Goal: Task Accomplishment & Management: Manage account settings

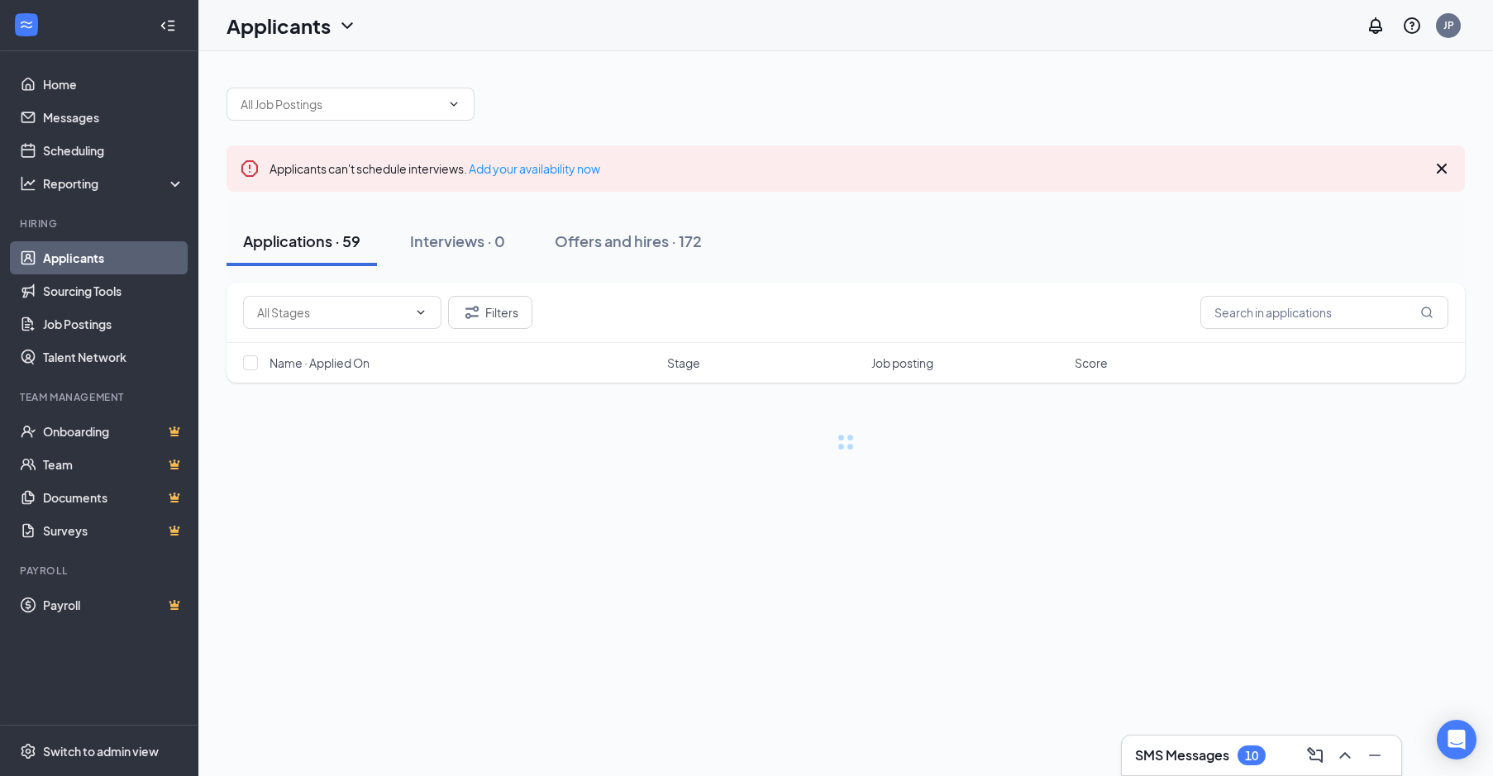
click at [1177, 737] on div "SMS Messages 10" at bounding box center [1261, 756] width 279 height 40
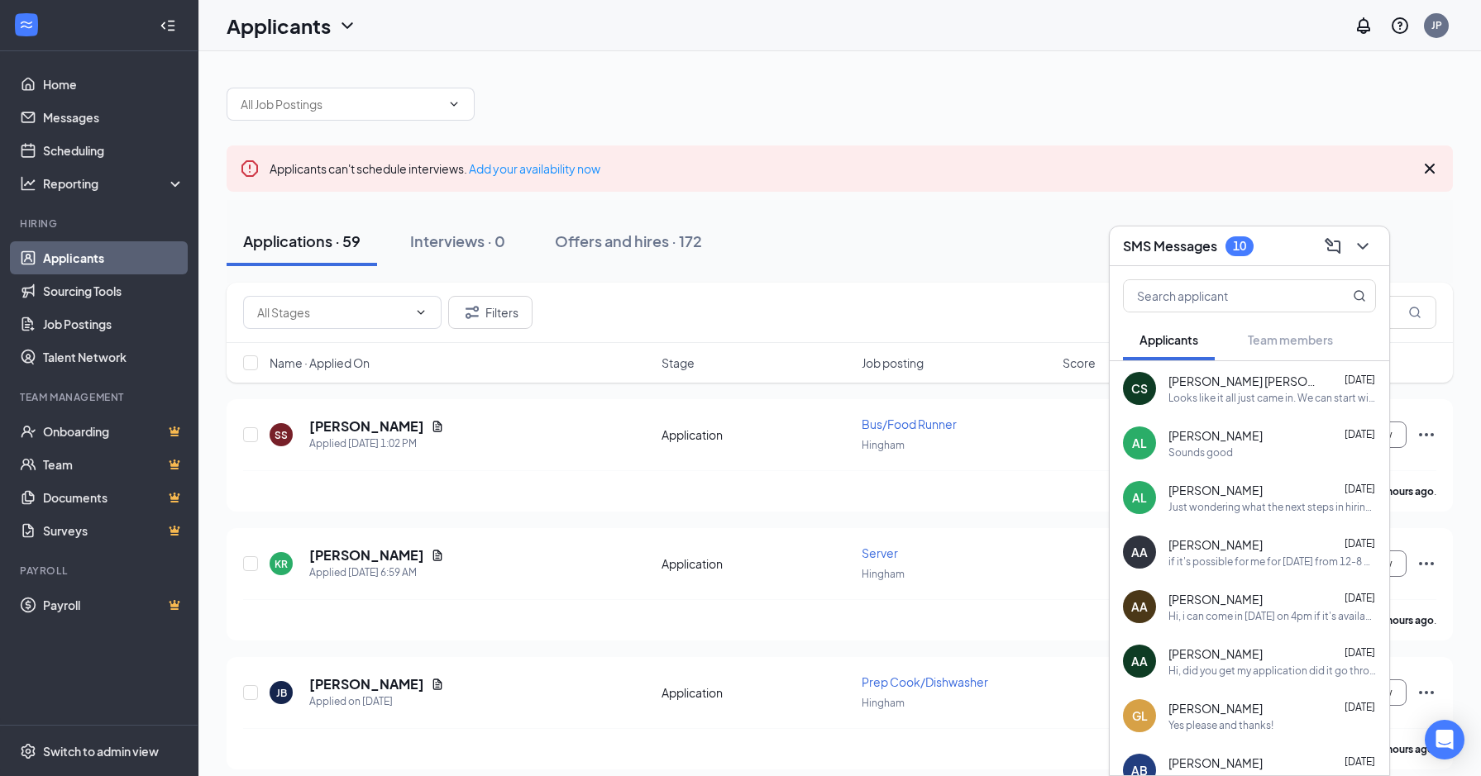
click at [1271, 394] on div "Looks like it all just came in. We can start with training this weekend if you …" at bounding box center [1272, 398] width 208 height 14
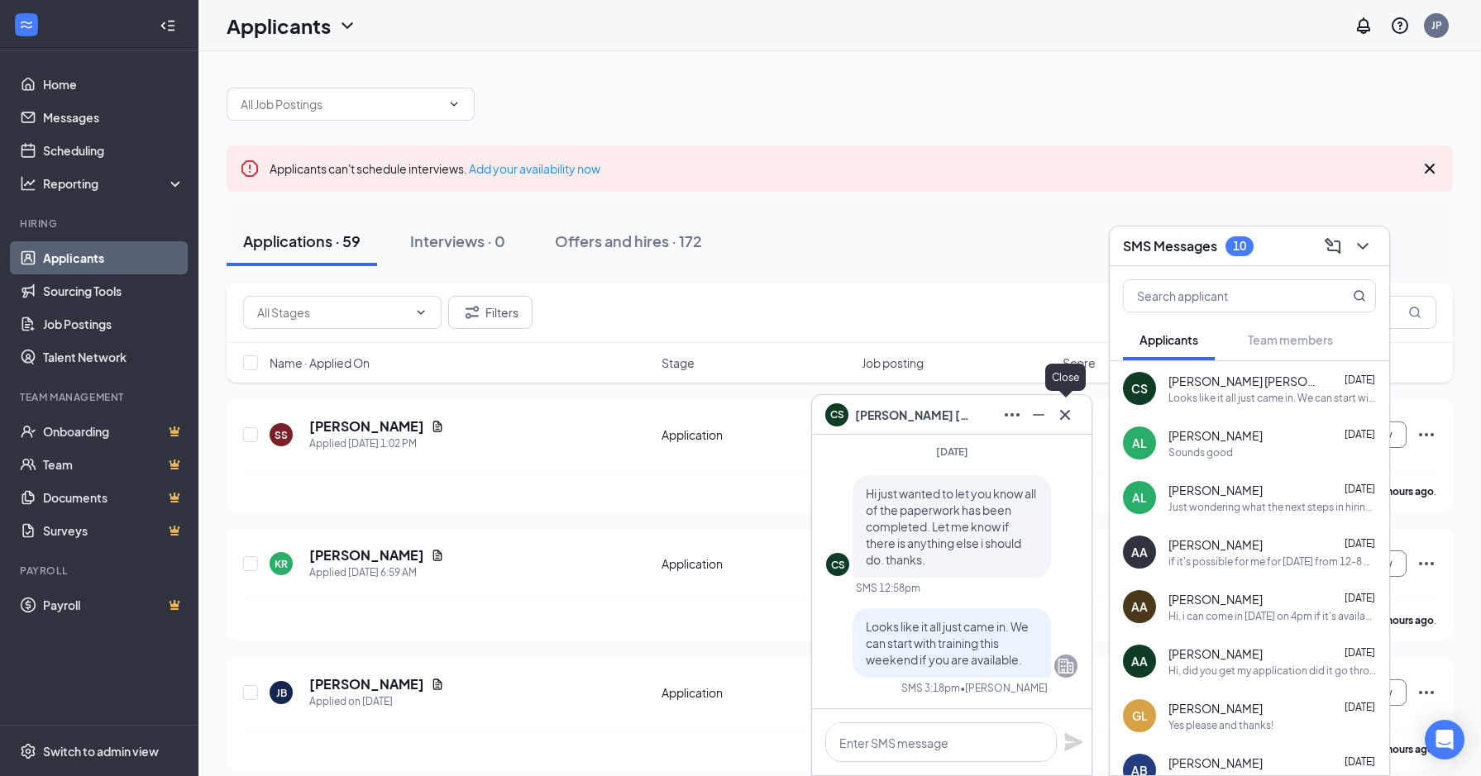
click at [1064, 422] on icon "Cross" at bounding box center [1065, 415] width 20 height 20
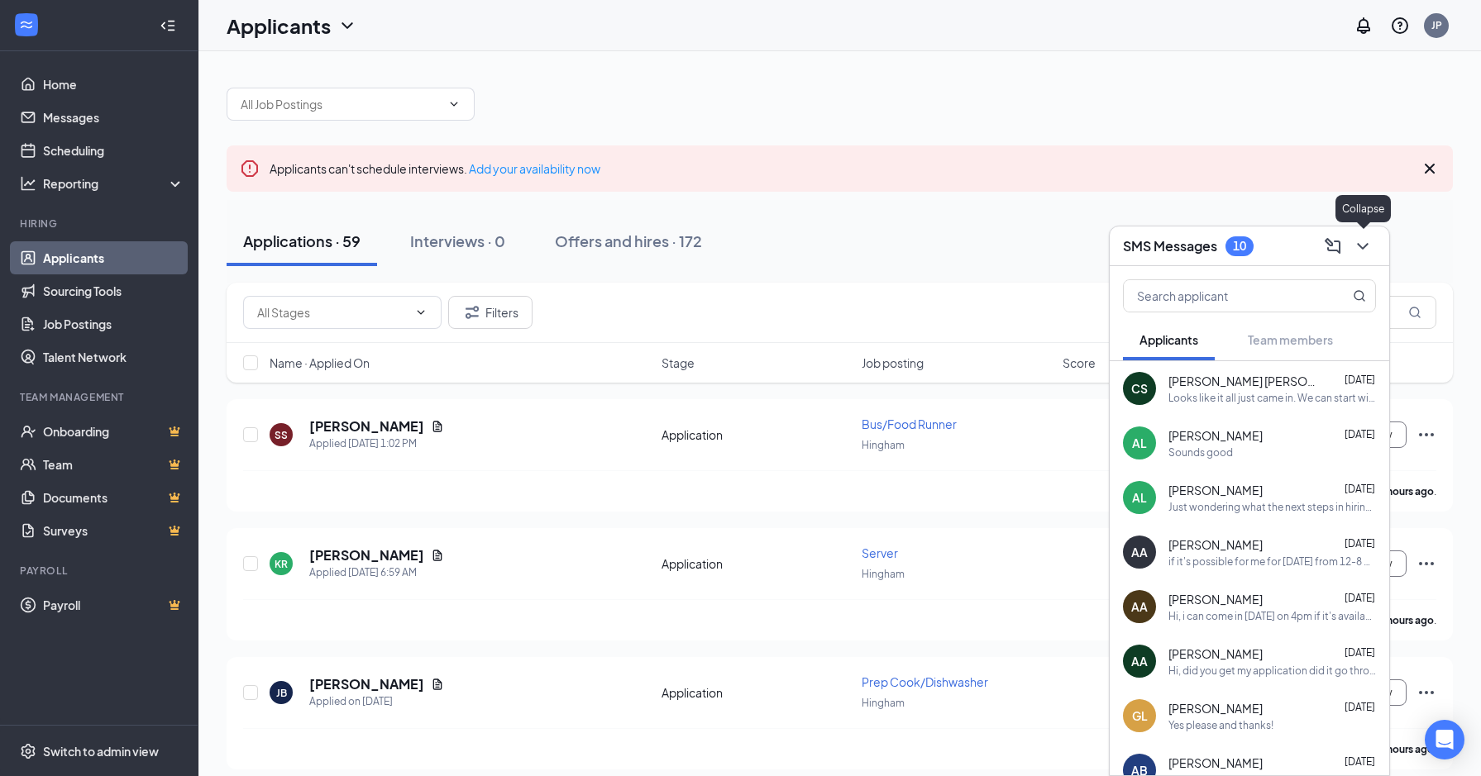
click at [1361, 251] on icon "ChevronDown" at bounding box center [1363, 246] width 20 height 20
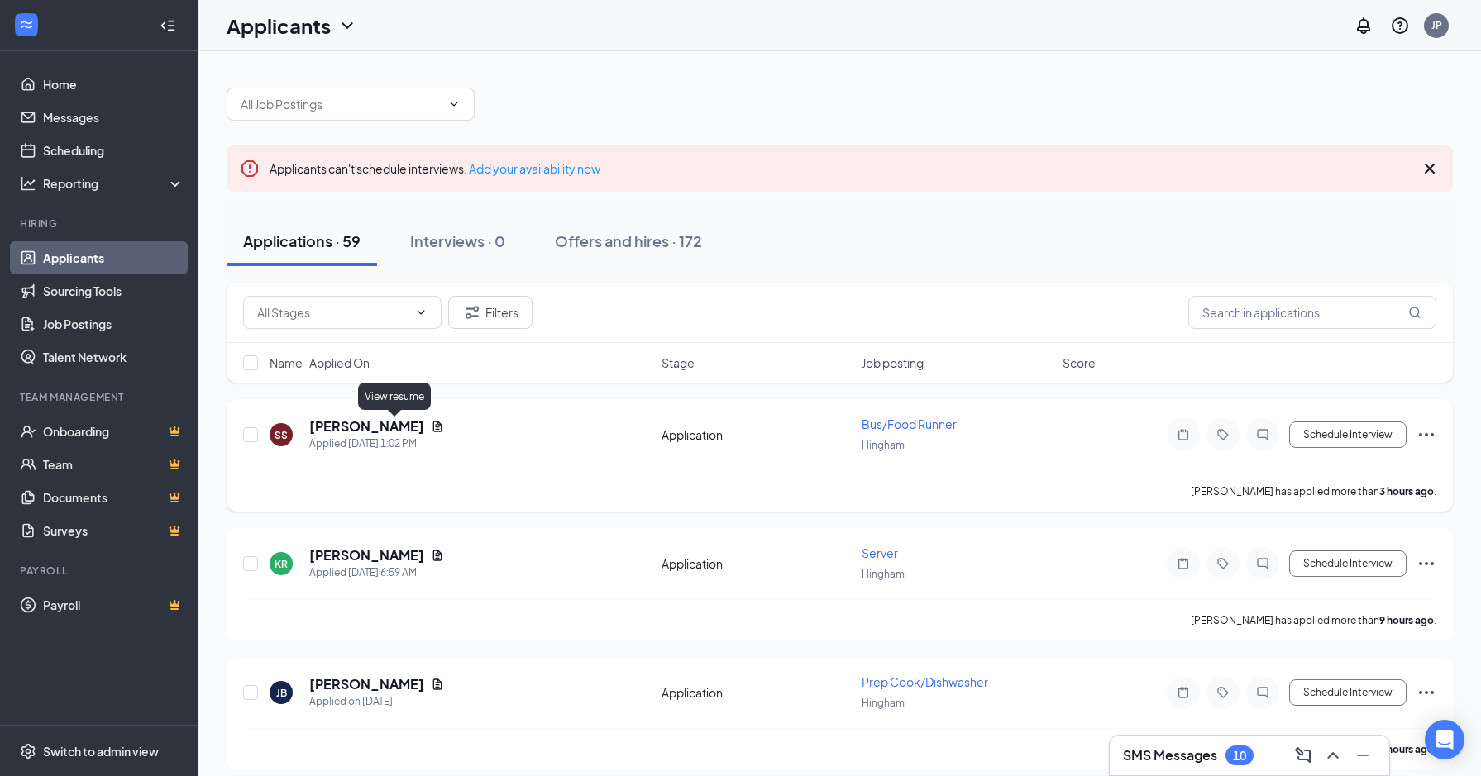
click at [431, 427] on icon "Document" at bounding box center [437, 426] width 13 height 13
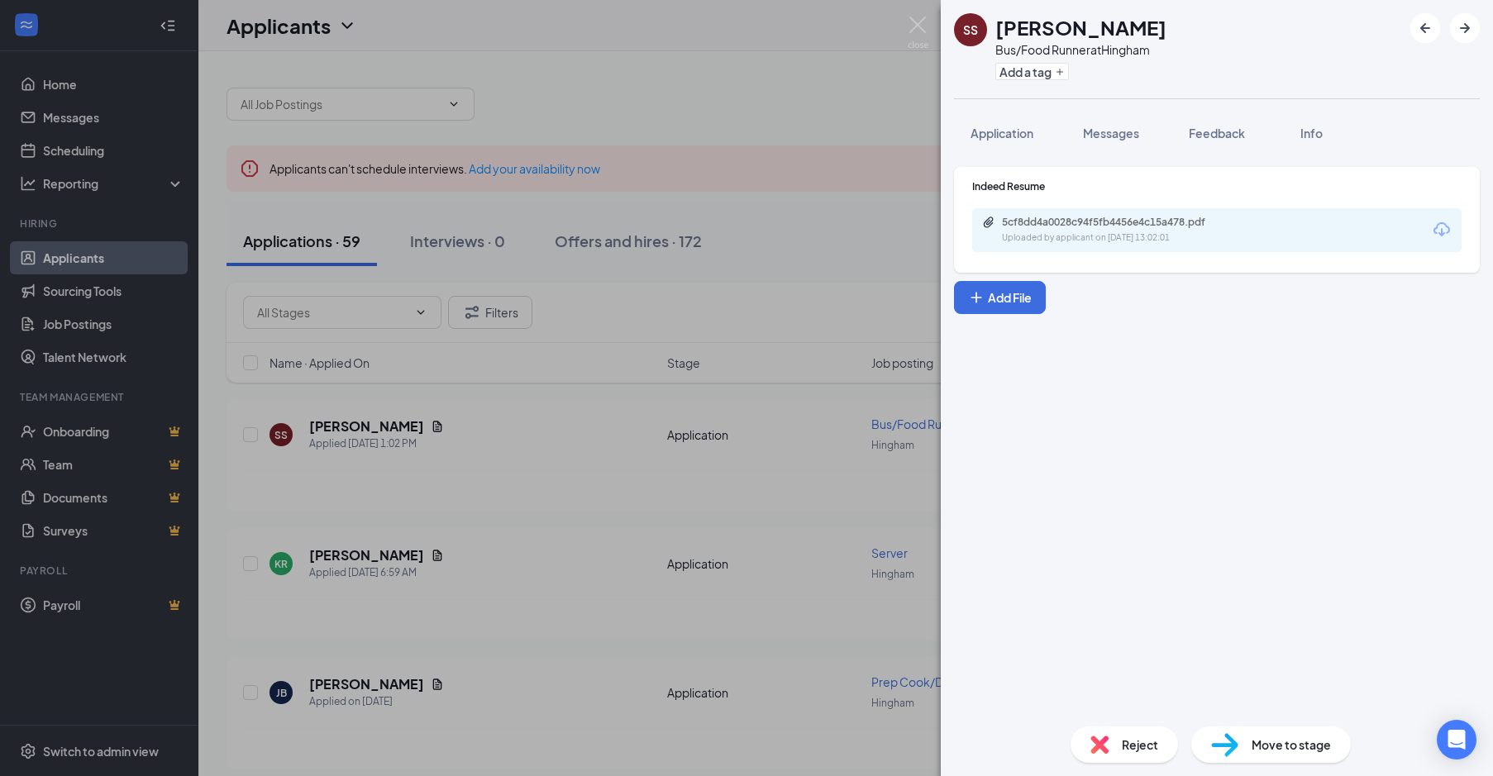
click at [1081, 215] on div "5cf8dd4a0028c94f5fb4456e4c15a478.pdf Uploaded by applicant on Oct 15, 2025 at 1…" at bounding box center [1217, 230] width 490 height 44
click at [1077, 223] on div "5cf8dd4a0028c94f5fb4456e4c15a478.pdf" at bounding box center [1118, 222] width 232 height 13
click at [893, 21] on div "SS Sami Sherif Bus/Food Runner at Hingham Add a tag Application Messages Feedba…" at bounding box center [746, 388] width 1493 height 776
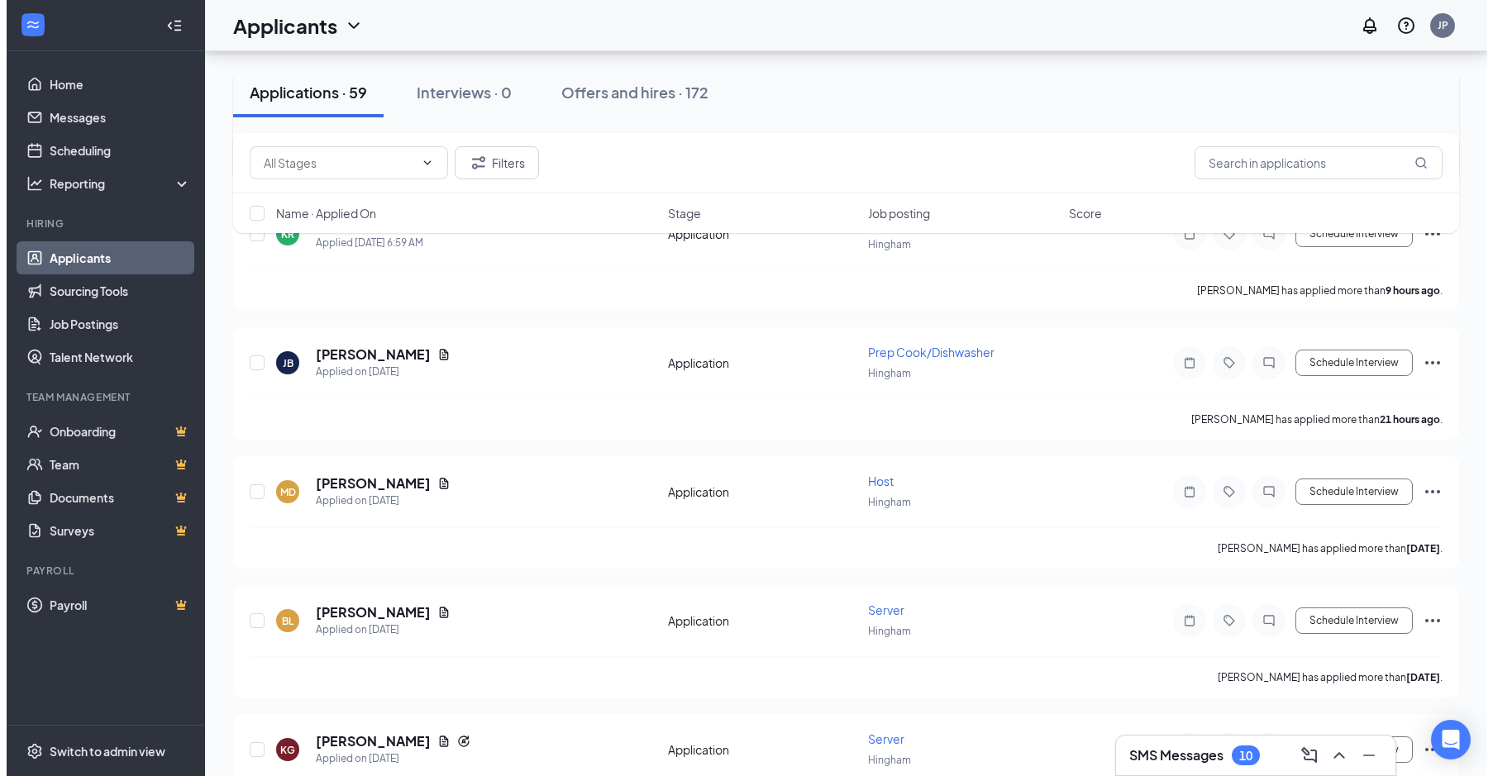
scroll to position [331, 0]
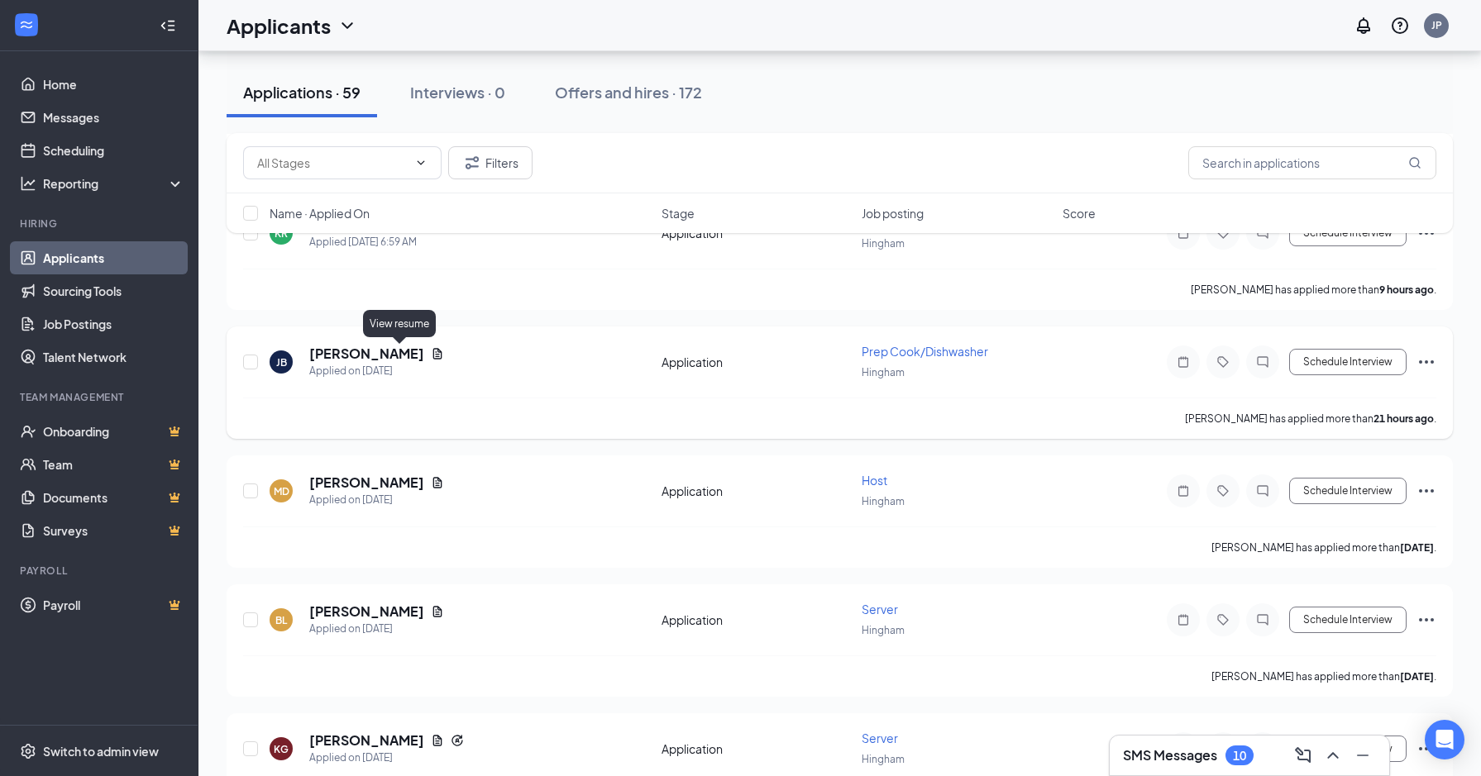
click at [431, 348] on icon "Document" at bounding box center [437, 353] width 13 height 13
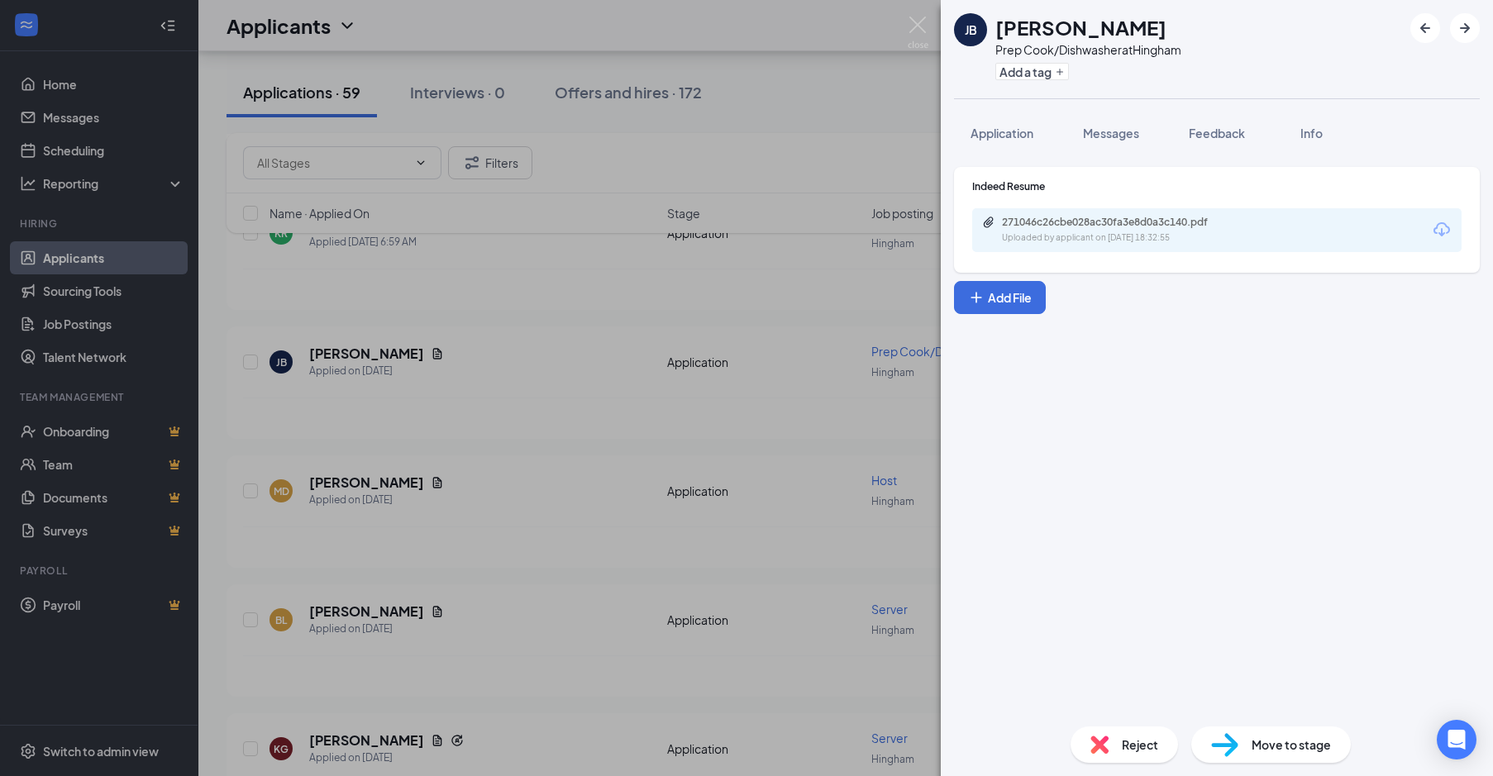
click at [1025, 216] on div "271046c26cbe028ac30fa3e8d0a3c140.pdf" at bounding box center [1118, 222] width 232 height 13
click at [920, 34] on img at bounding box center [918, 33] width 21 height 32
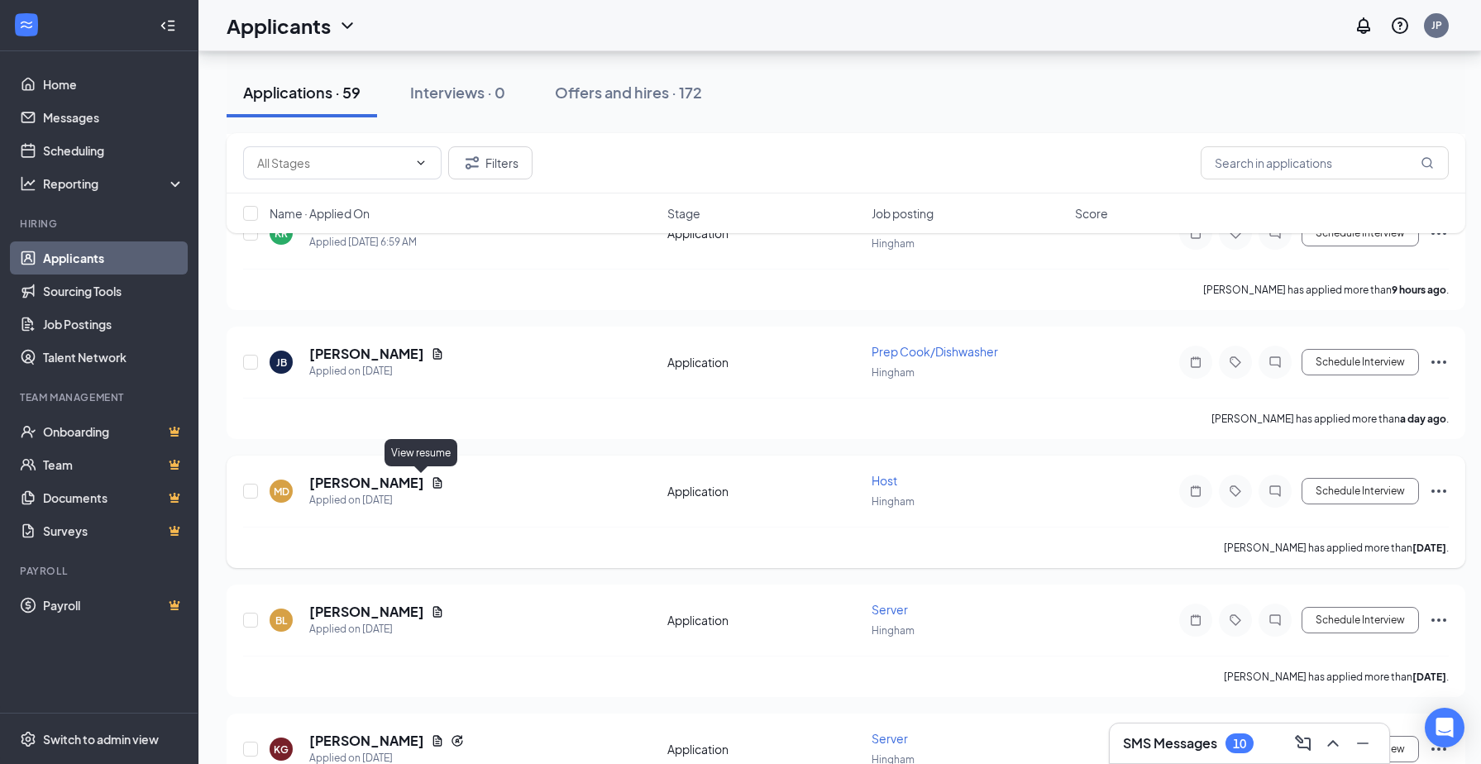
click at [431, 479] on icon "Document" at bounding box center [437, 482] width 13 height 13
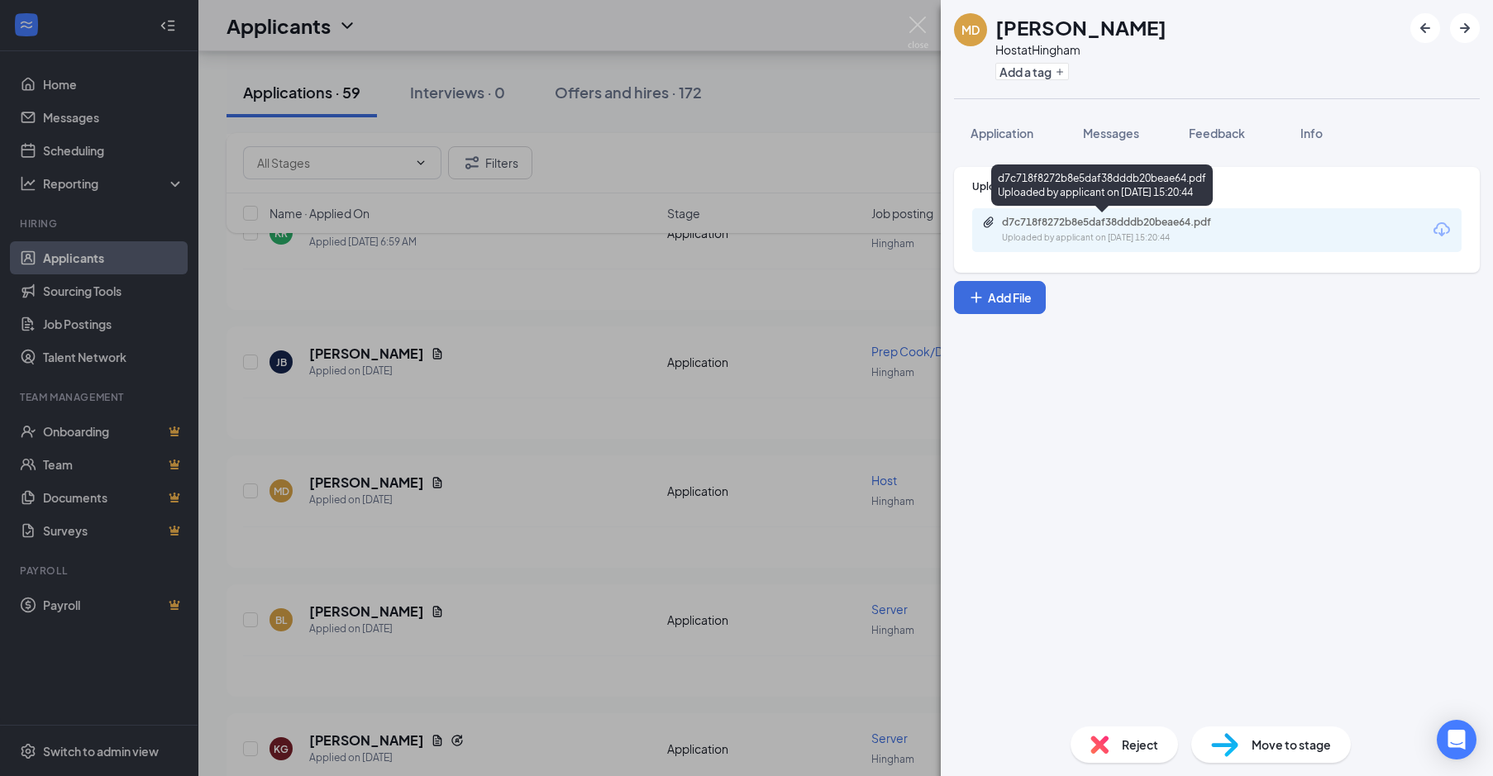
click at [1063, 216] on div "d7c718f8272b8e5daf38dddb20beae64.pdf" at bounding box center [1118, 222] width 232 height 13
click at [929, 26] on div "MD Maria Da Cunha Host at Hingham Add a tag Application Messages Feedback Info …" at bounding box center [746, 388] width 1493 height 776
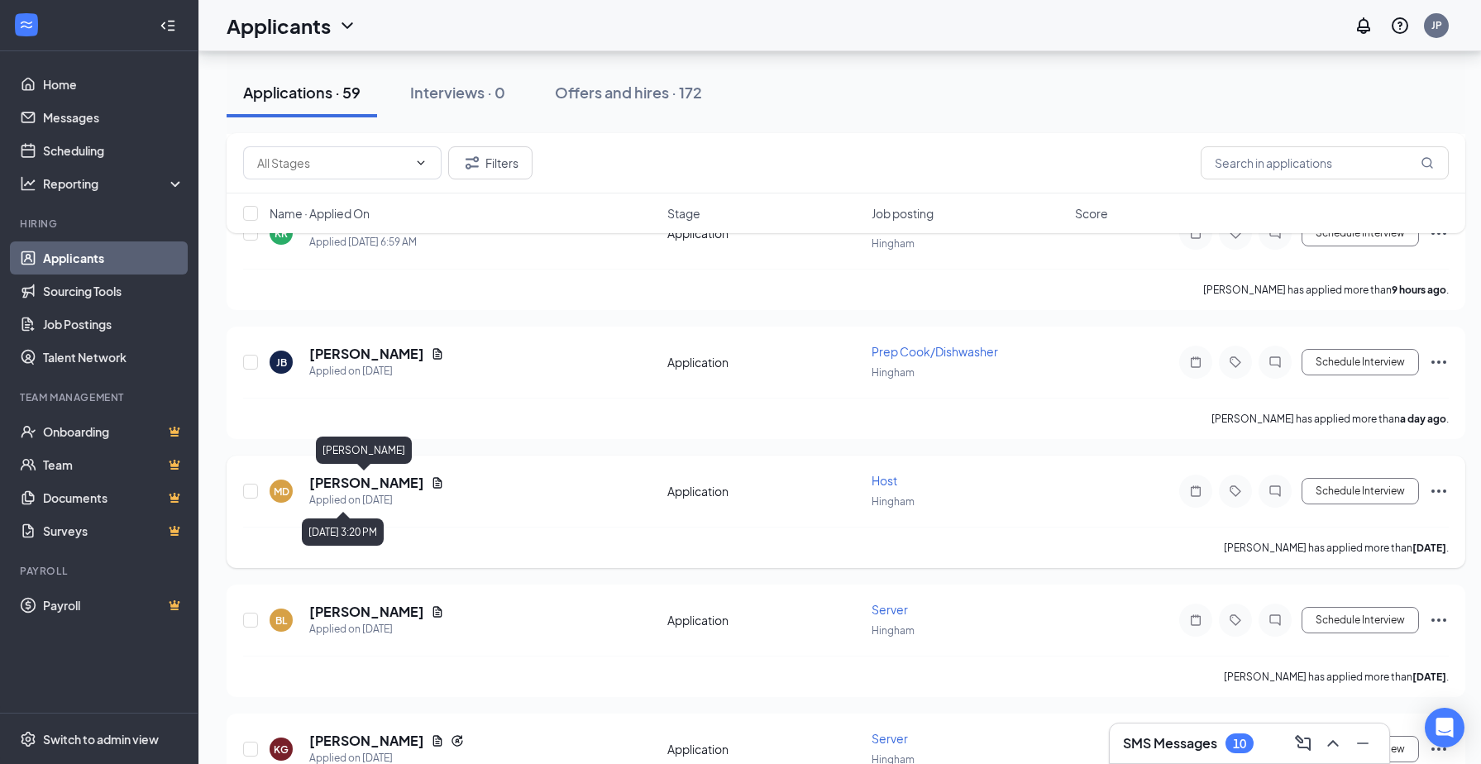
click at [363, 480] on h5 "[PERSON_NAME]" at bounding box center [366, 483] width 115 height 18
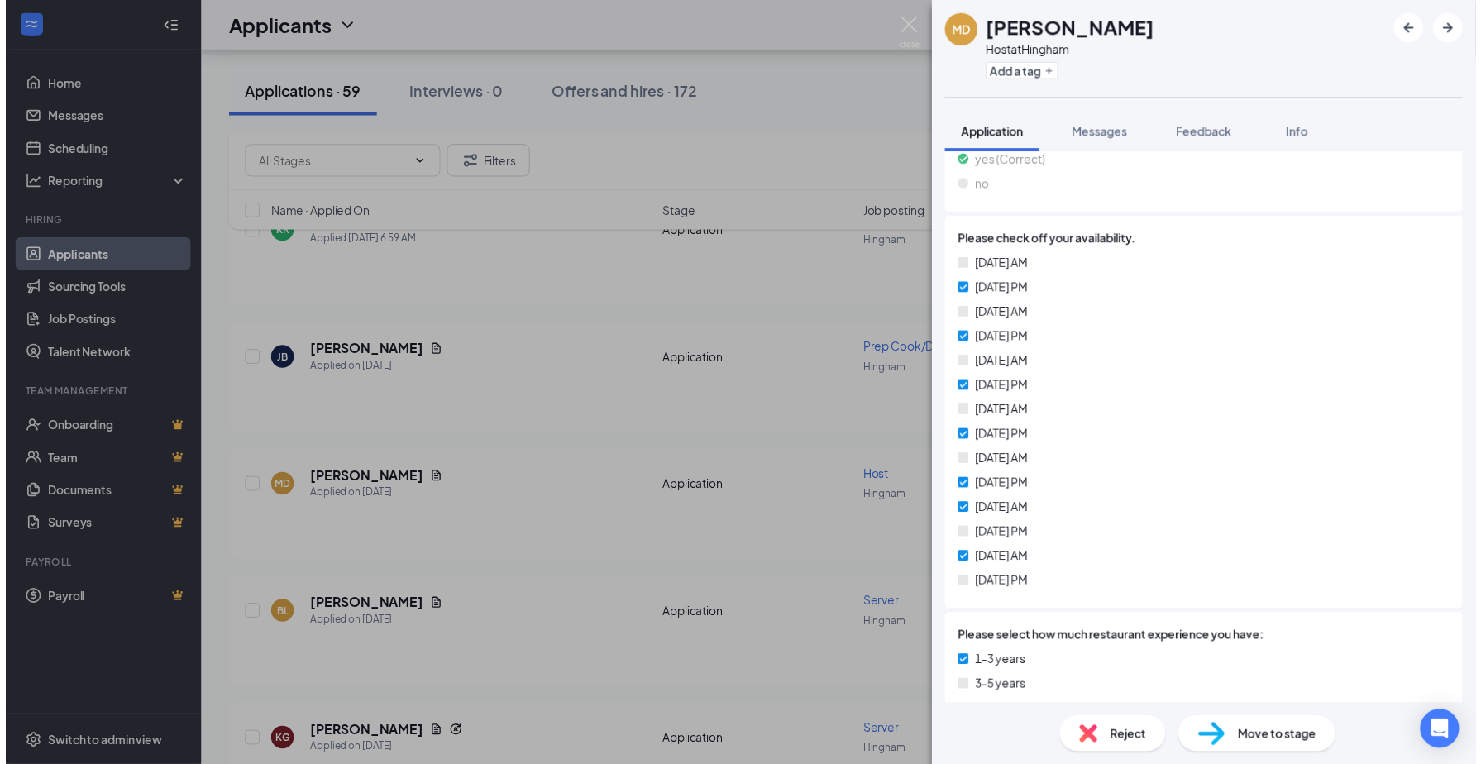
scroll to position [496, 0]
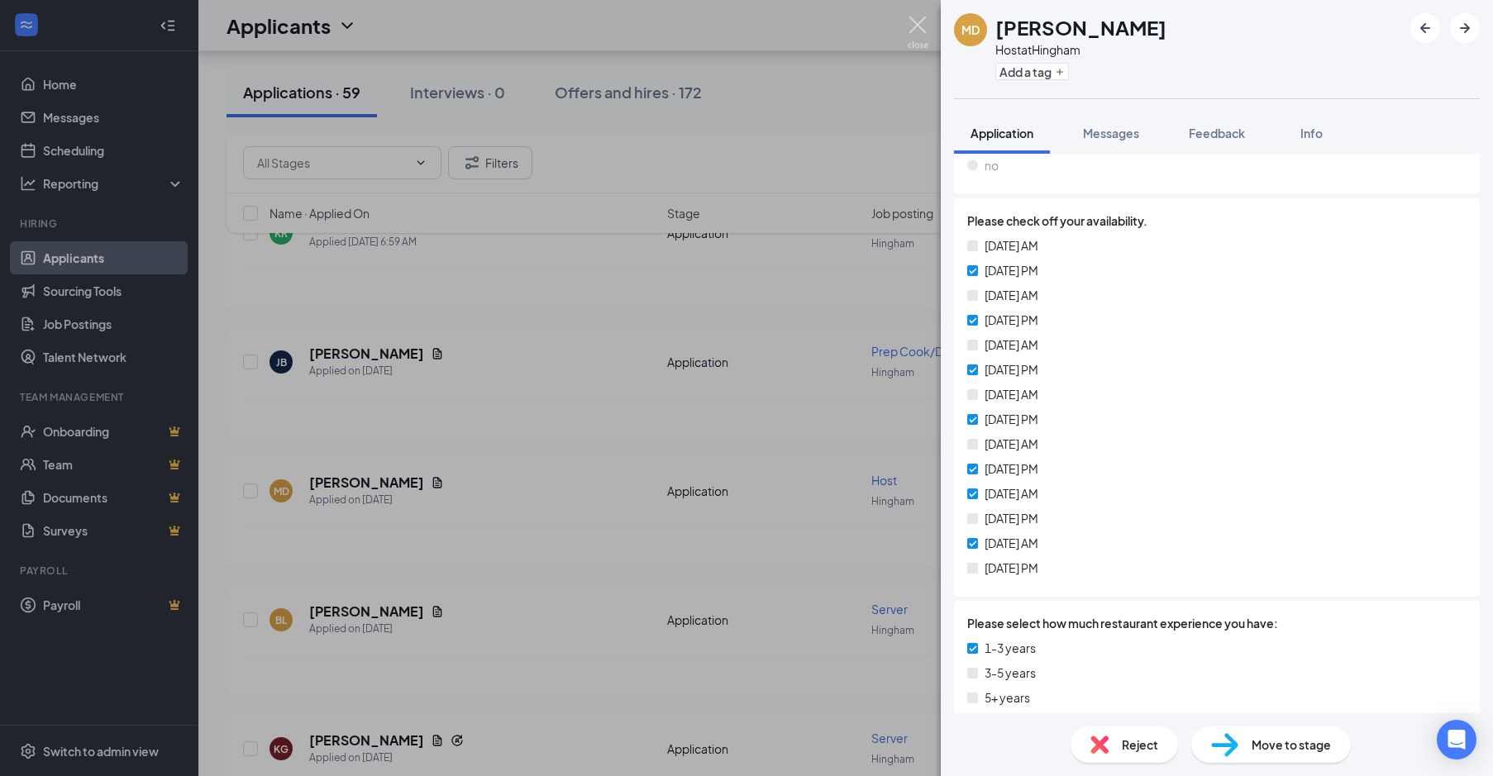
click at [915, 39] on img at bounding box center [918, 33] width 21 height 32
